Goal: Transaction & Acquisition: Purchase product/service

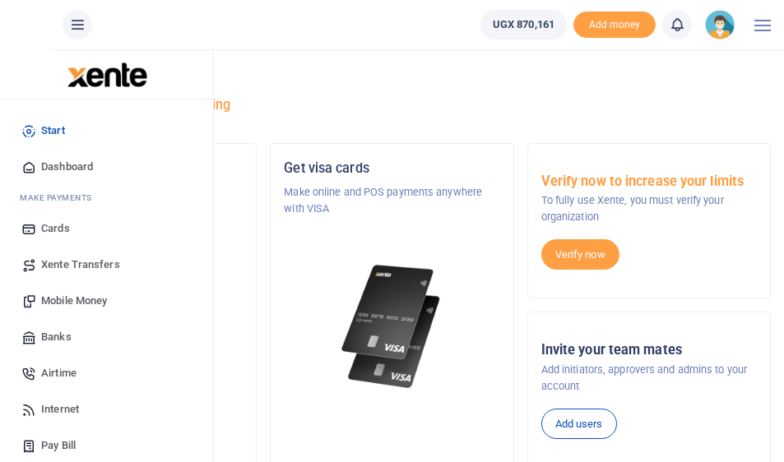
click at [74, 298] on span "Mobile Money" at bounding box center [74, 301] width 66 height 16
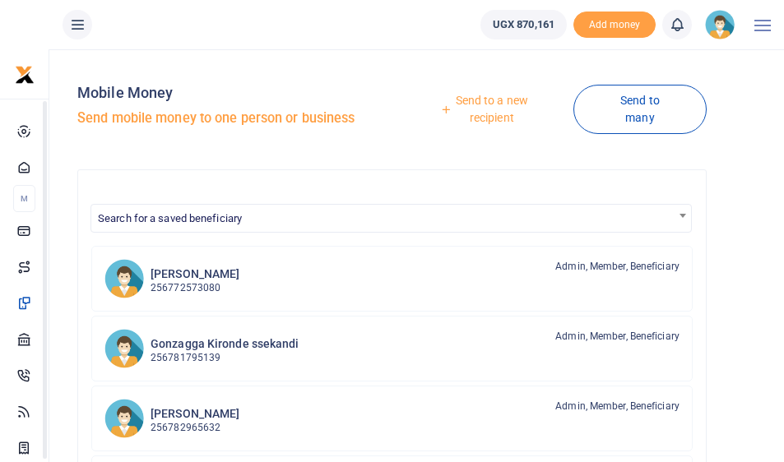
click at [490, 112] on link "Send to a new recipient" at bounding box center [485, 109] width 175 height 47
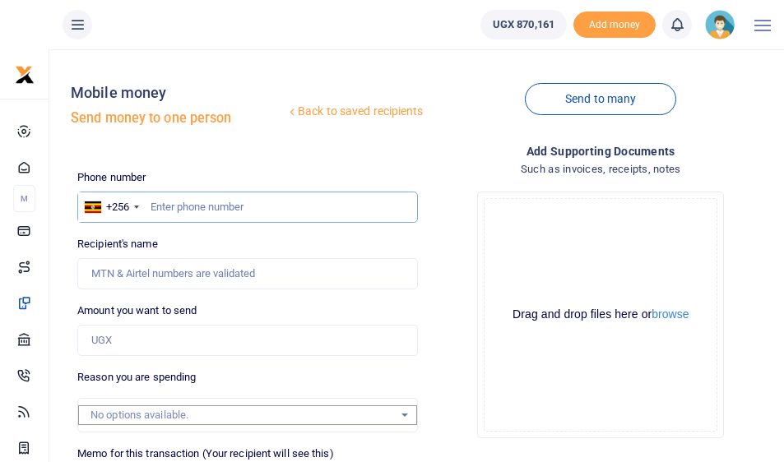
click at [206, 209] on input "text" at bounding box center [247, 207] width 340 height 31
type input "774615851"
type input "[PERSON_NAME]"
type input "774615851"
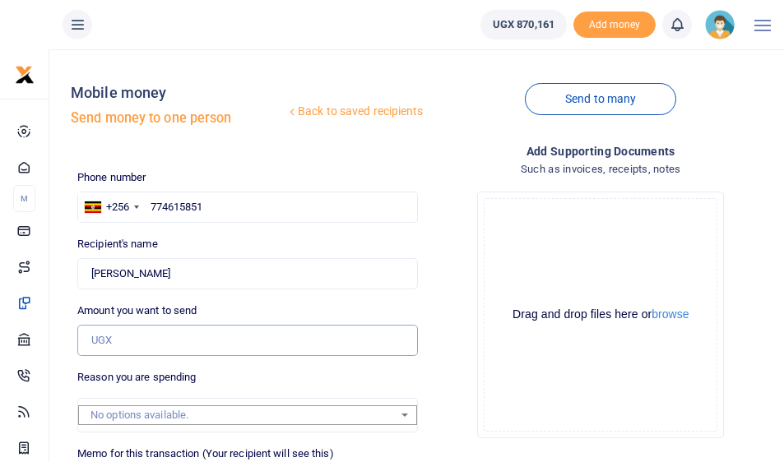
click at [152, 339] on input "Amount you want to send" at bounding box center [247, 340] width 340 height 31
type input "59,000"
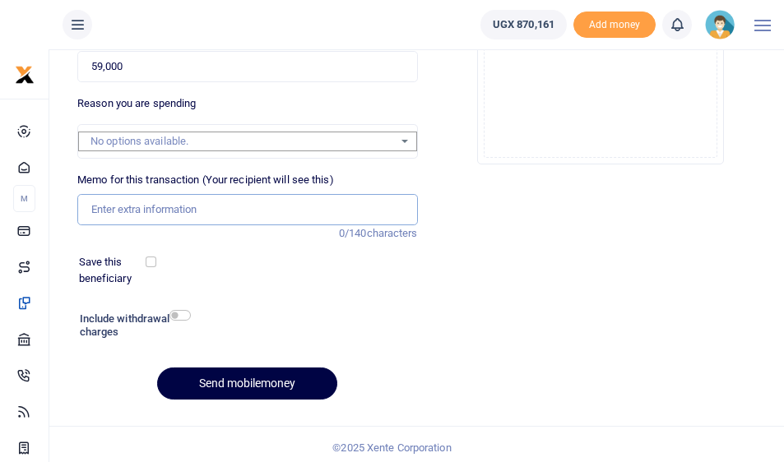
click at [165, 203] on input "Memo for this transaction (Your recipient will see this)" at bounding box center [247, 209] width 340 height 31
type input "purchase of welding axle and panda chisel and hammer"
click at [179, 310] on input "checkbox" at bounding box center [179, 315] width 21 height 11
checkbox input "true"
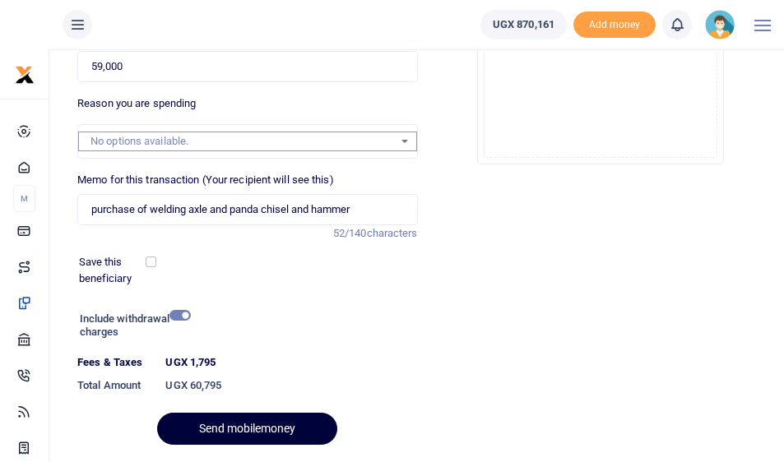
click at [209, 414] on button "Send mobilemoney" at bounding box center [247, 429] width 180 height 32
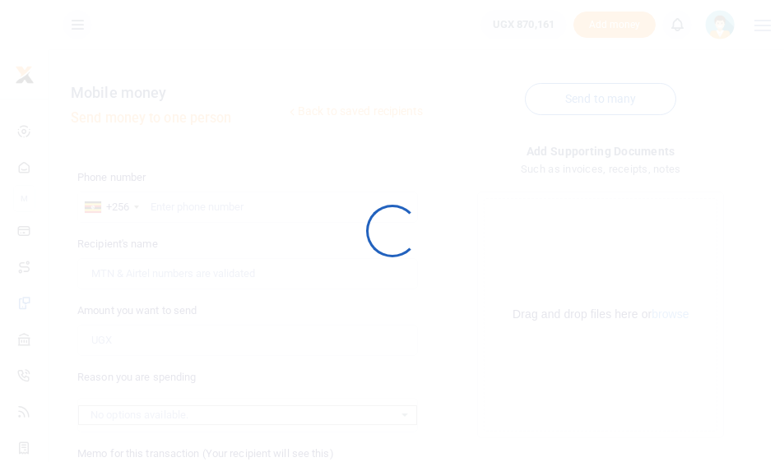
scroll to position [274, 0]
